Goal: Transaction & Acquisition: Obtain resource

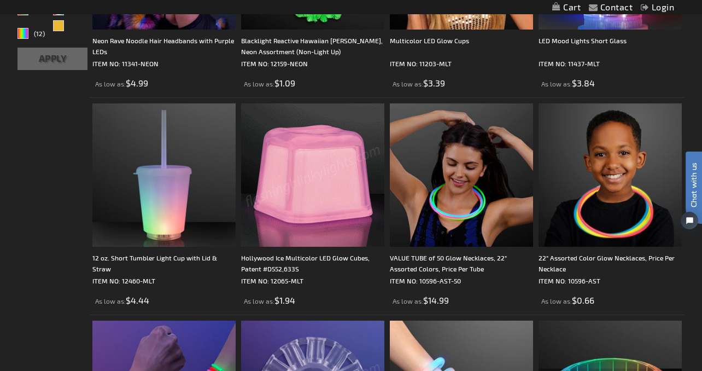
scroll to position [437, 0]
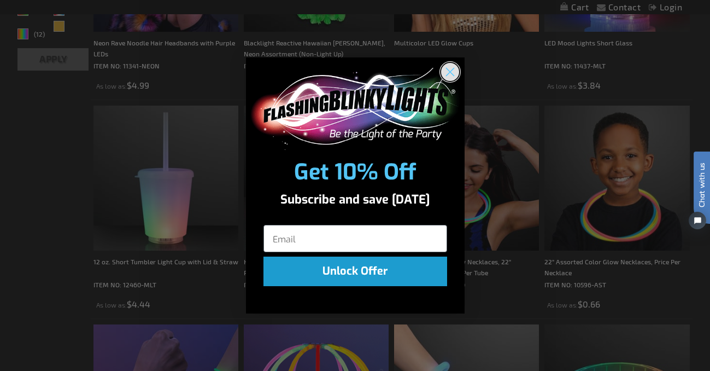
click at [457, 67] on circle "Close dialog" at bounding box center [449, 71] width 18 height 18
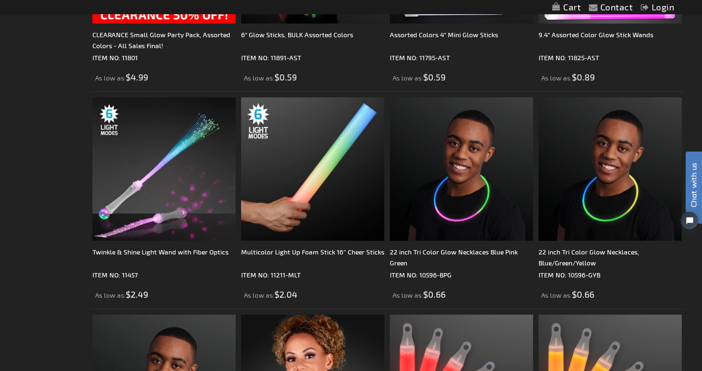
scroll to position [2404, 0]
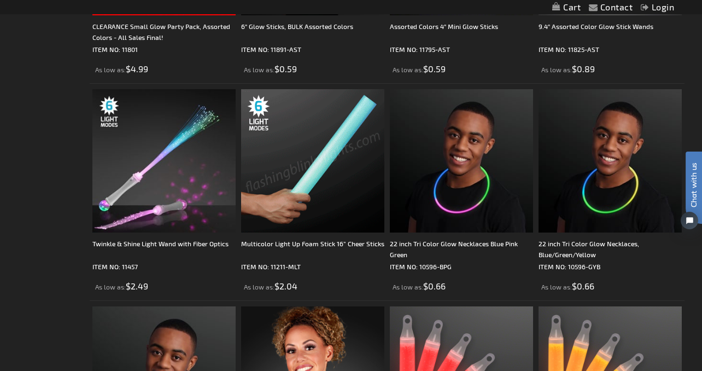
click at [294, 193] on img at bounding box center [312, 160] width 143 height 143
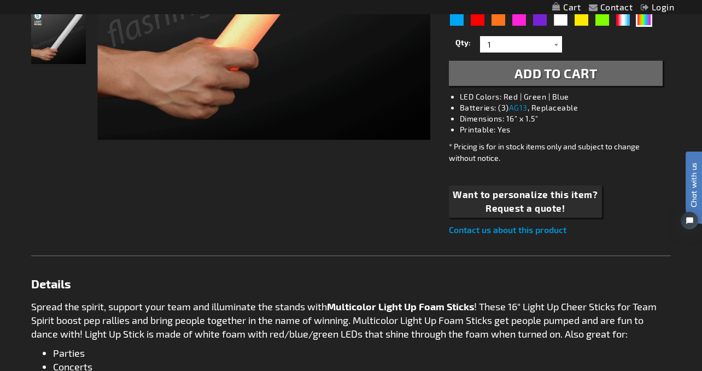
scroll to position [383, 0]
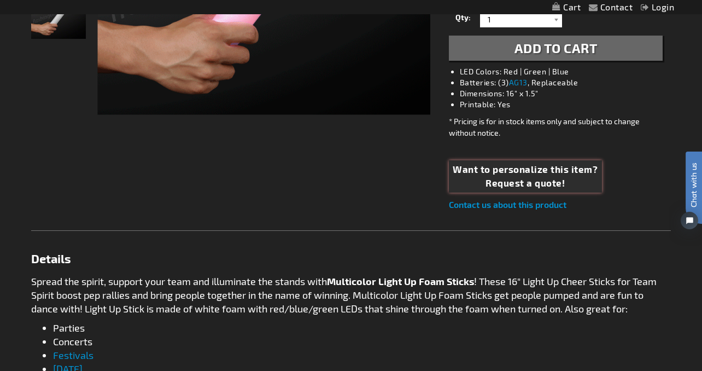
click at [525, 178] on span "Request a quote!" at bounding box center [524, 183] width 145 height 14
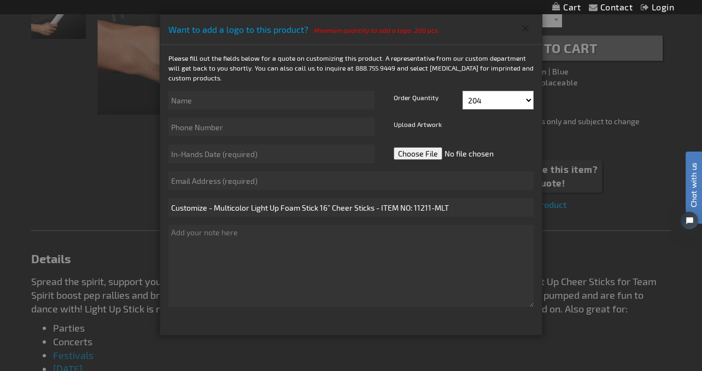
click at [520, 23] on button "Close" at bounding box center [525, 28] width 18 height 17
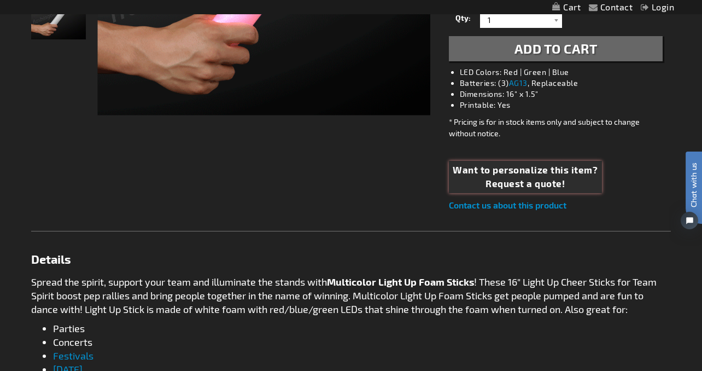
scroll to position [164, 0]
